Goal: Task Accomplishment & Management: Use online tool/utility

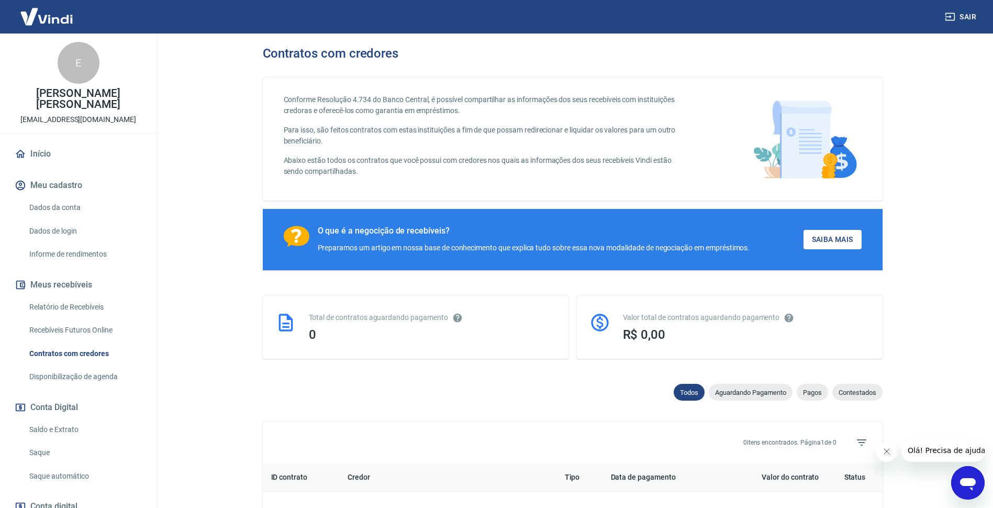
scroll to position [199, 0]
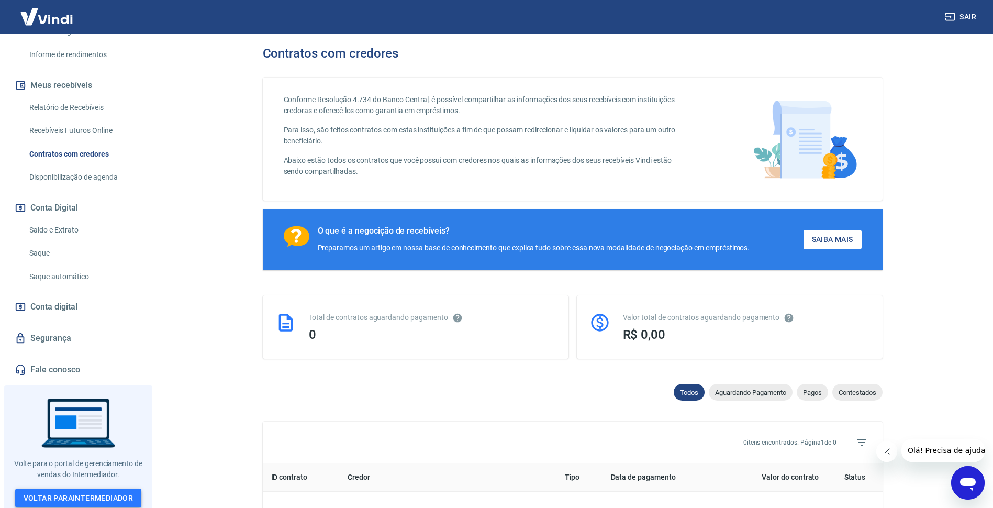
click at [95, 494] on link "Voltar para Intermediador" at bounding box center [78, 497] width 127 height 19
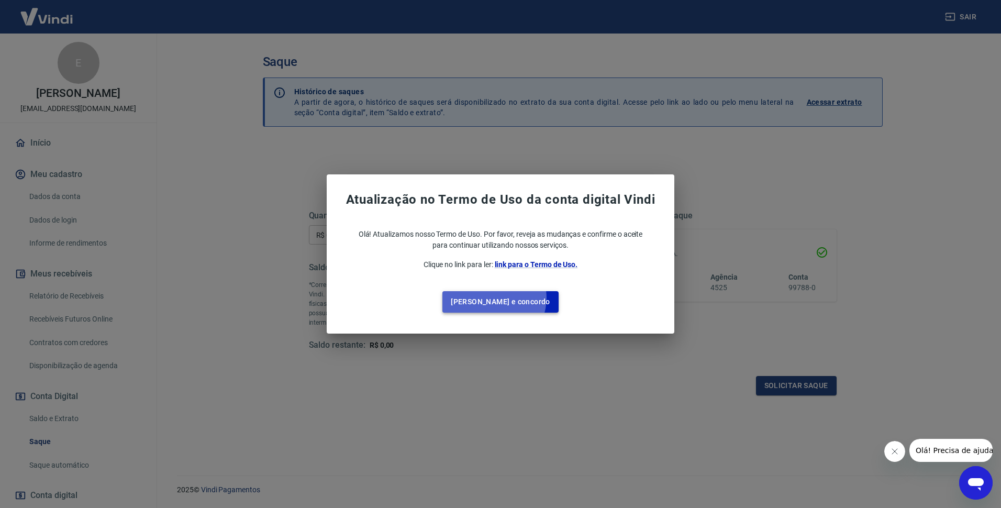
click at [515, 298] on button "[PERSON_NAME] e concordo" at bounding box center [500, 301] width 116 height 21
